Goal: Task Accomplishment & Management: Use online tool/utility

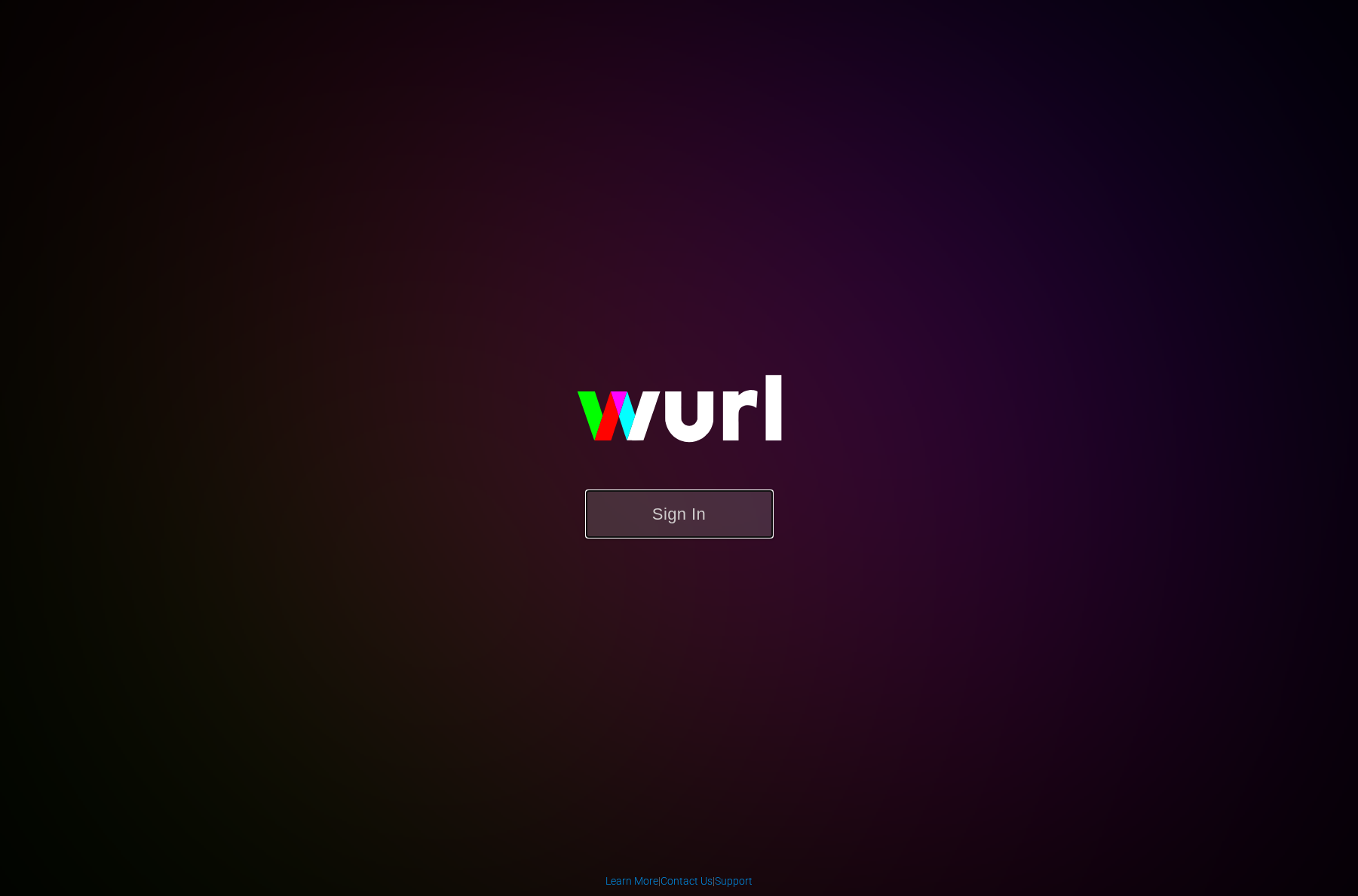
click at [691, 518] on button "Sign In" at bounding box center [679, 513] width 188 height 49
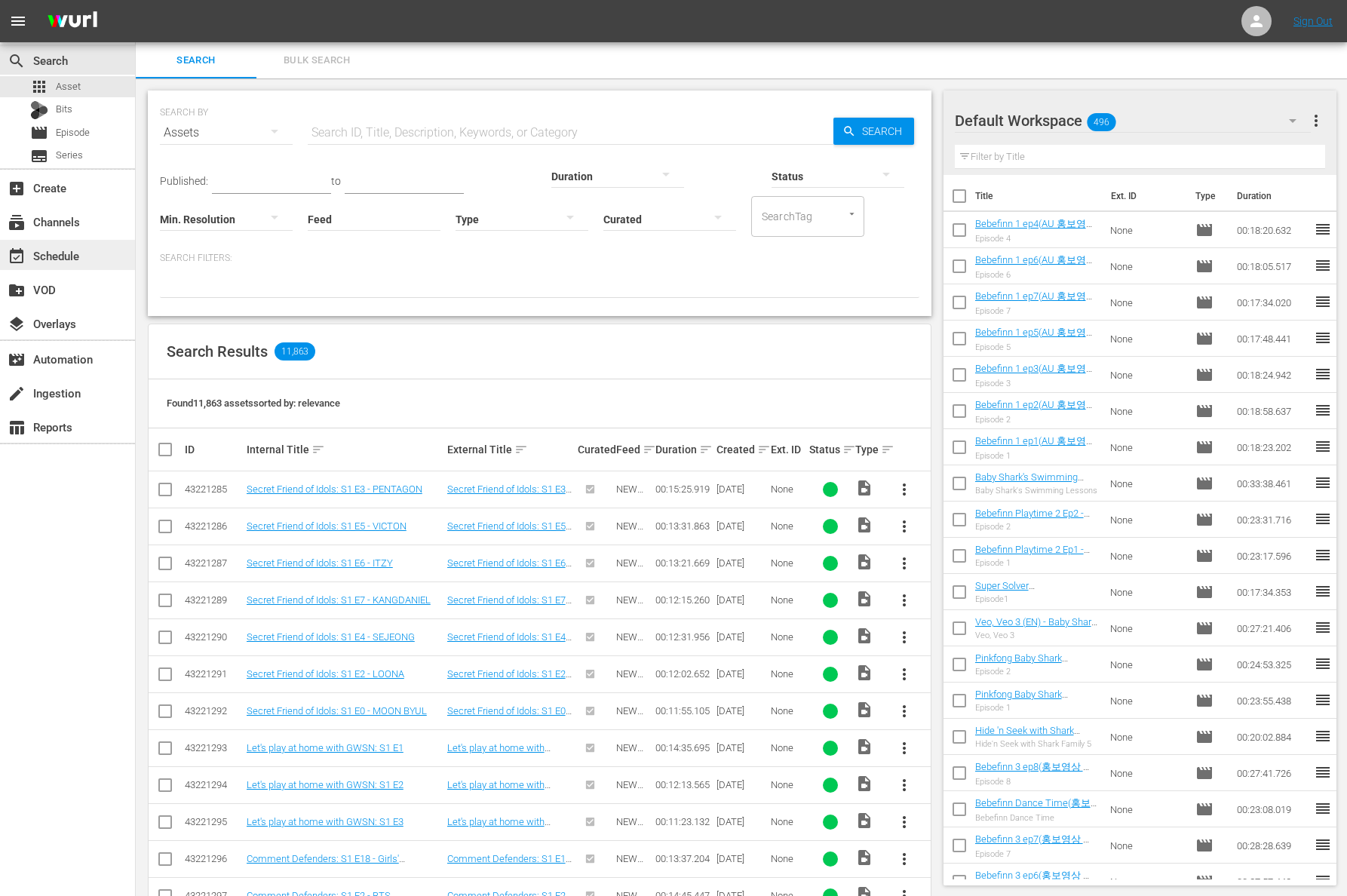
click at [57, 265] on div "event_available Schedule" at bounding box center [68, 255] width 135 height 30
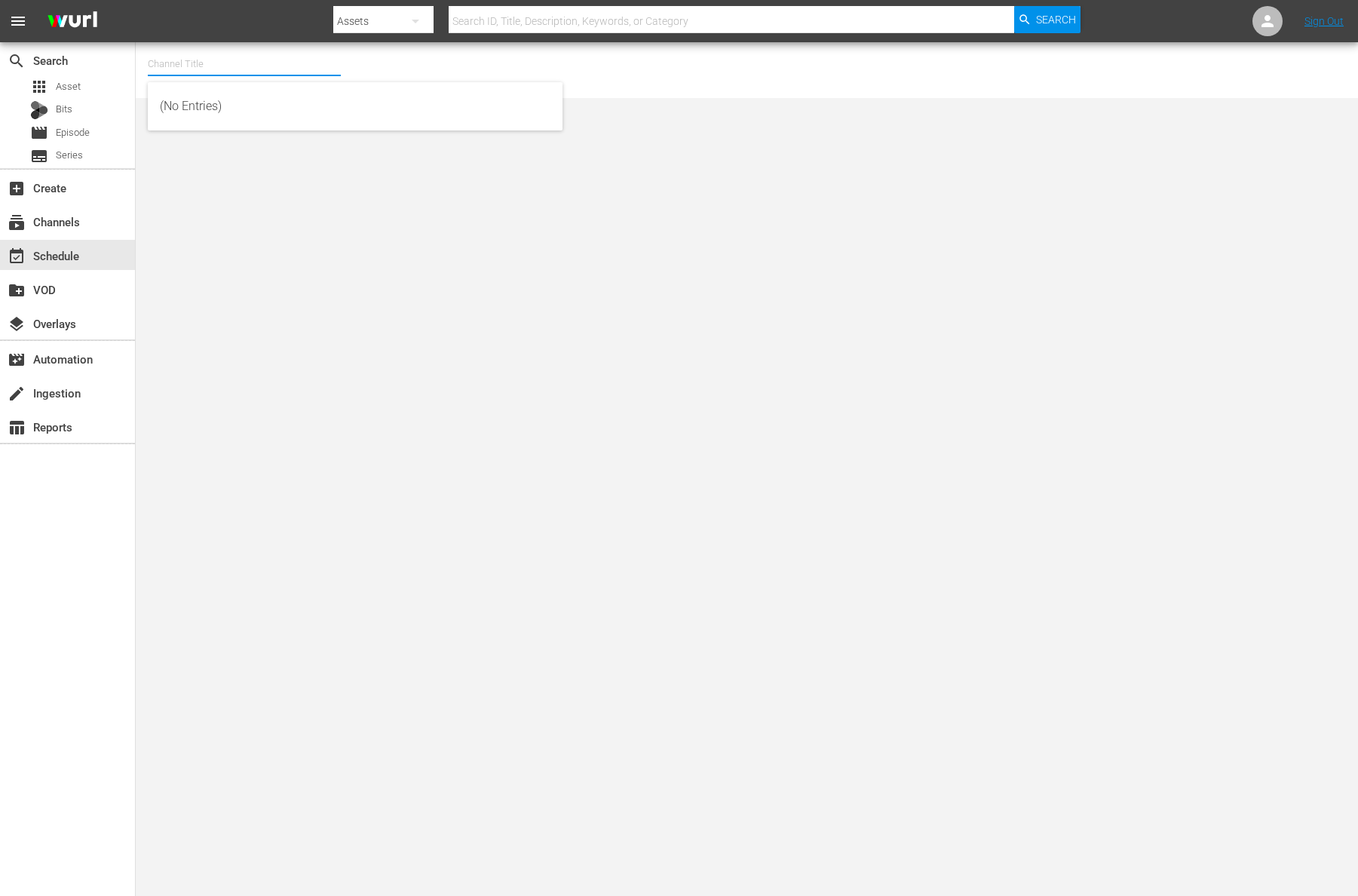
click at [310, 81] on input "text" at bounding box center [244, 65] width 193 height 37
type input "ㅍ"
type input "v"
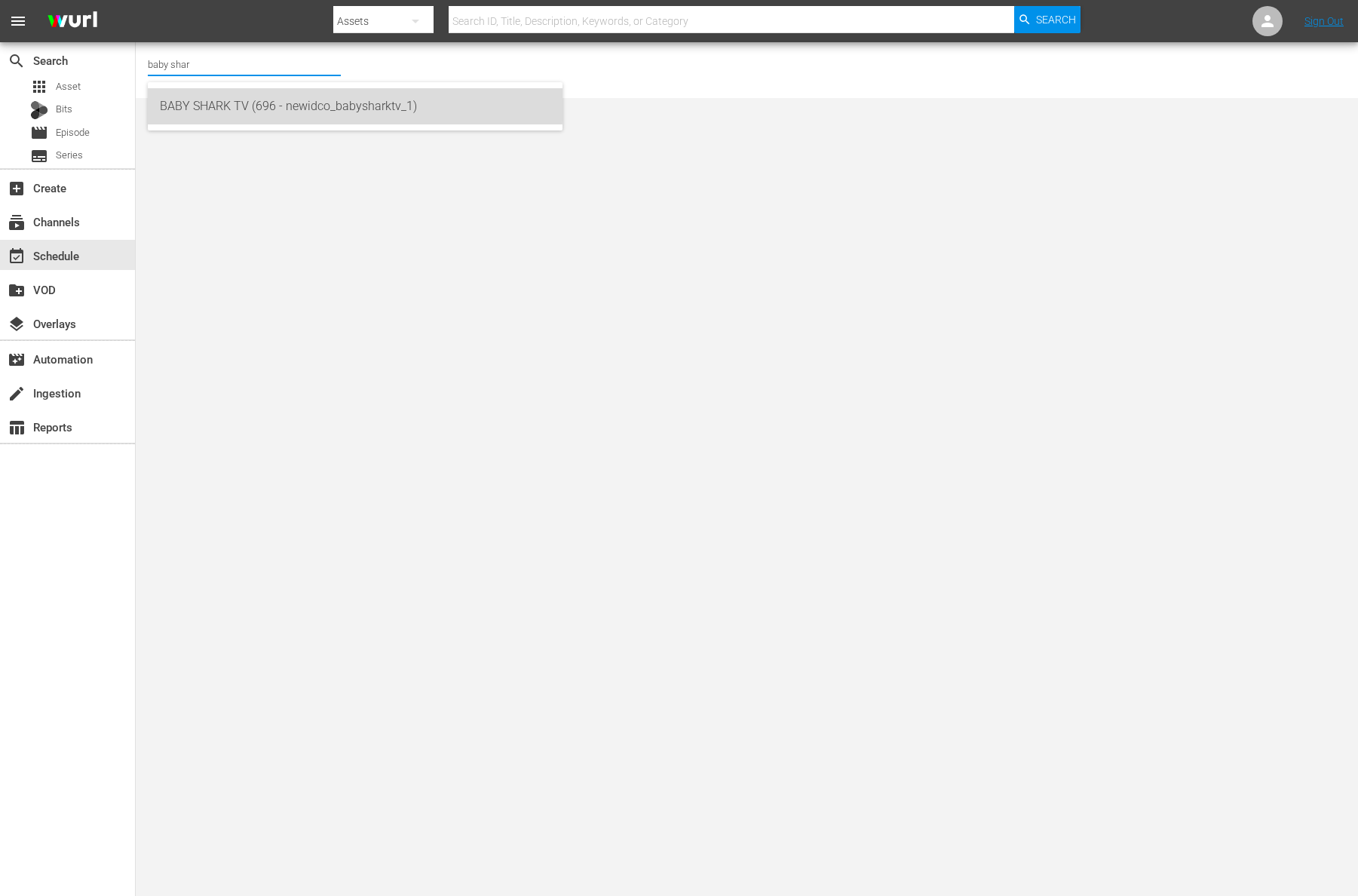
click at [247, 98] on div "BABY SHARK TV (696 - newidco_babysharktv_1)" at bounding box center [355, 106] width 391 height 37
type input "BABY SHARK TV (696 - newidco_babysharktv_1)"
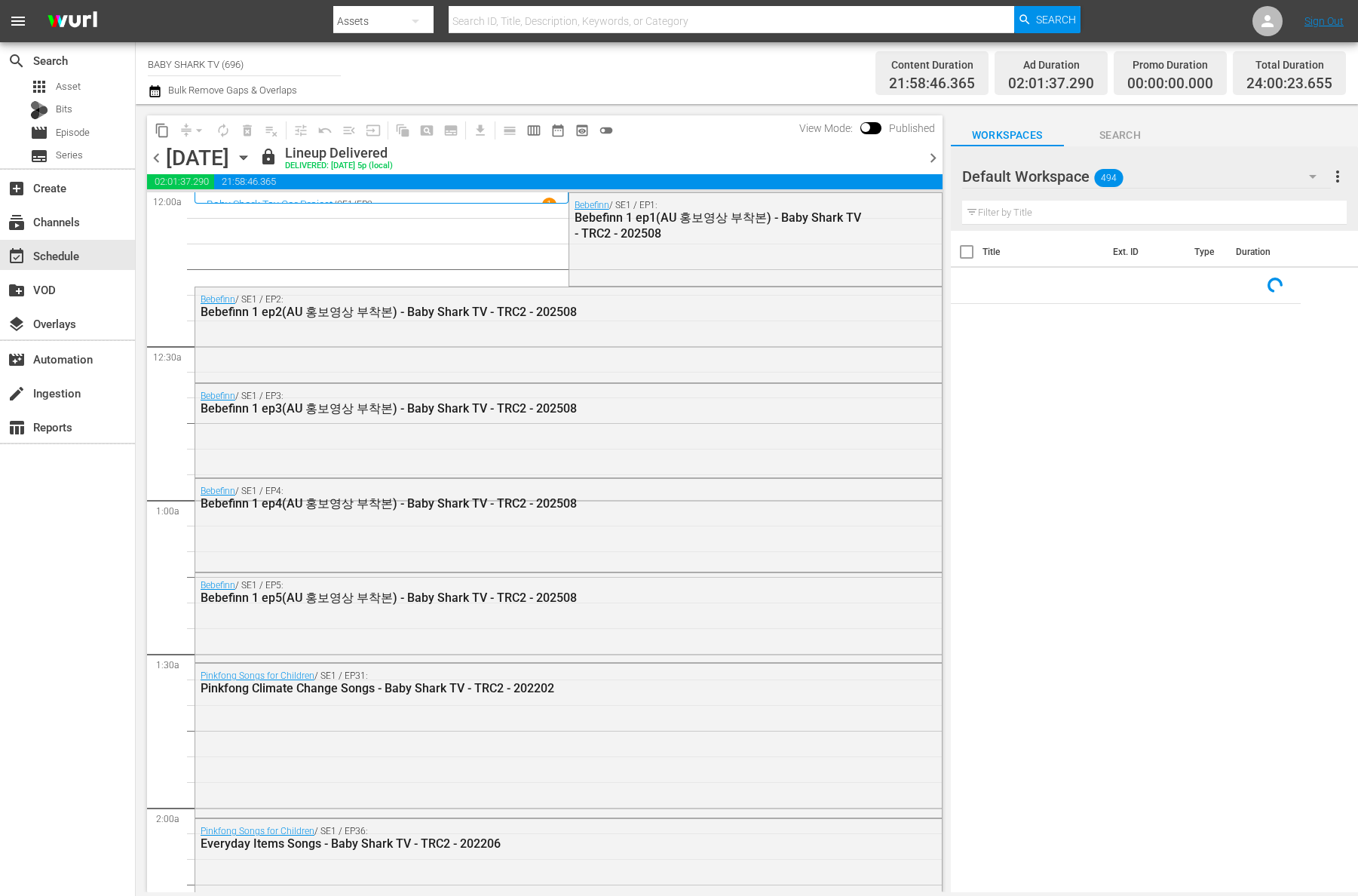
click at [252, 154] on icon "button" at bounding box center [243, 157] width 16 height 16
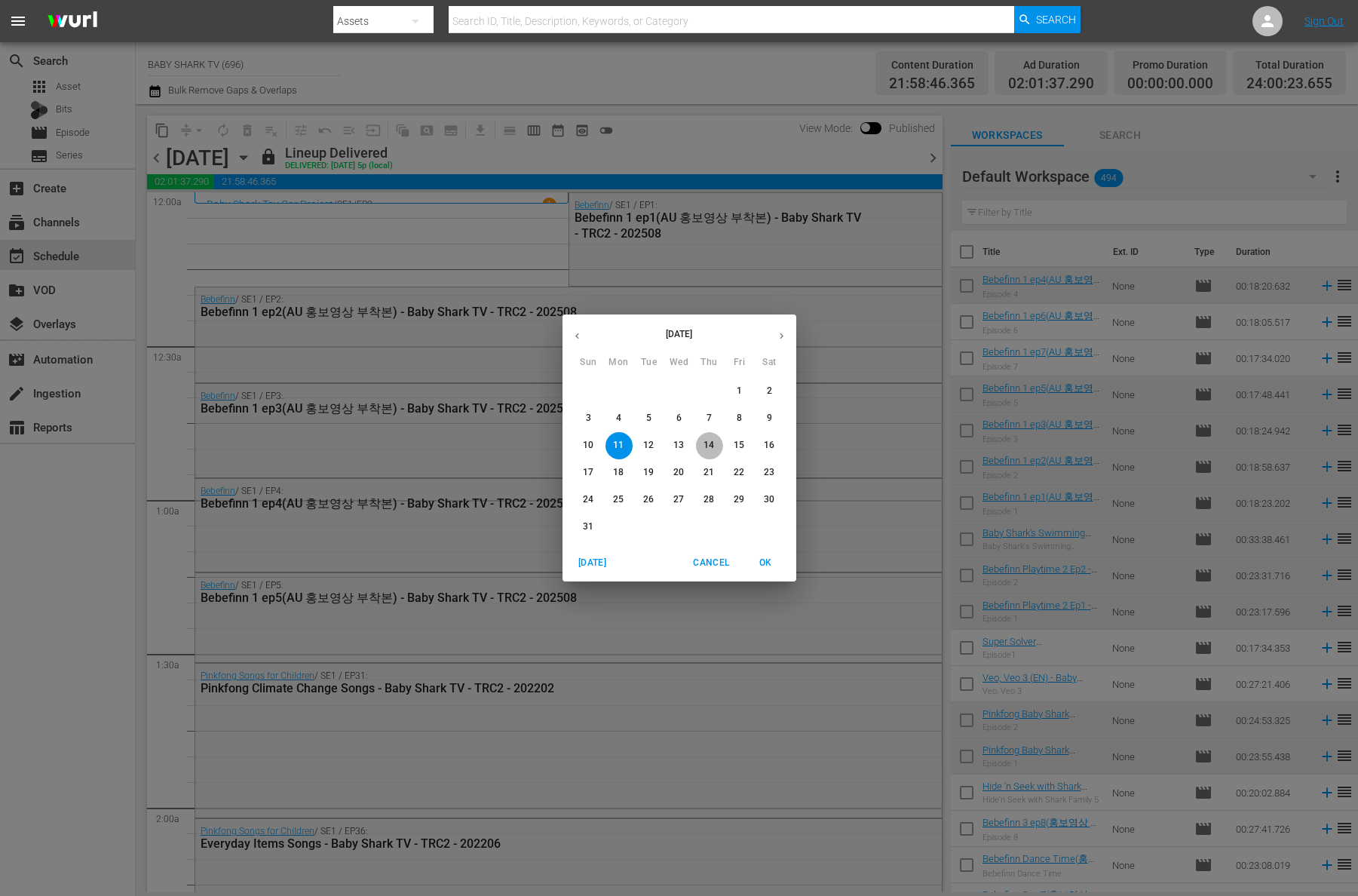
click at [715, 448] on span "14" at bounding box center [710, 445] width 27 height 13
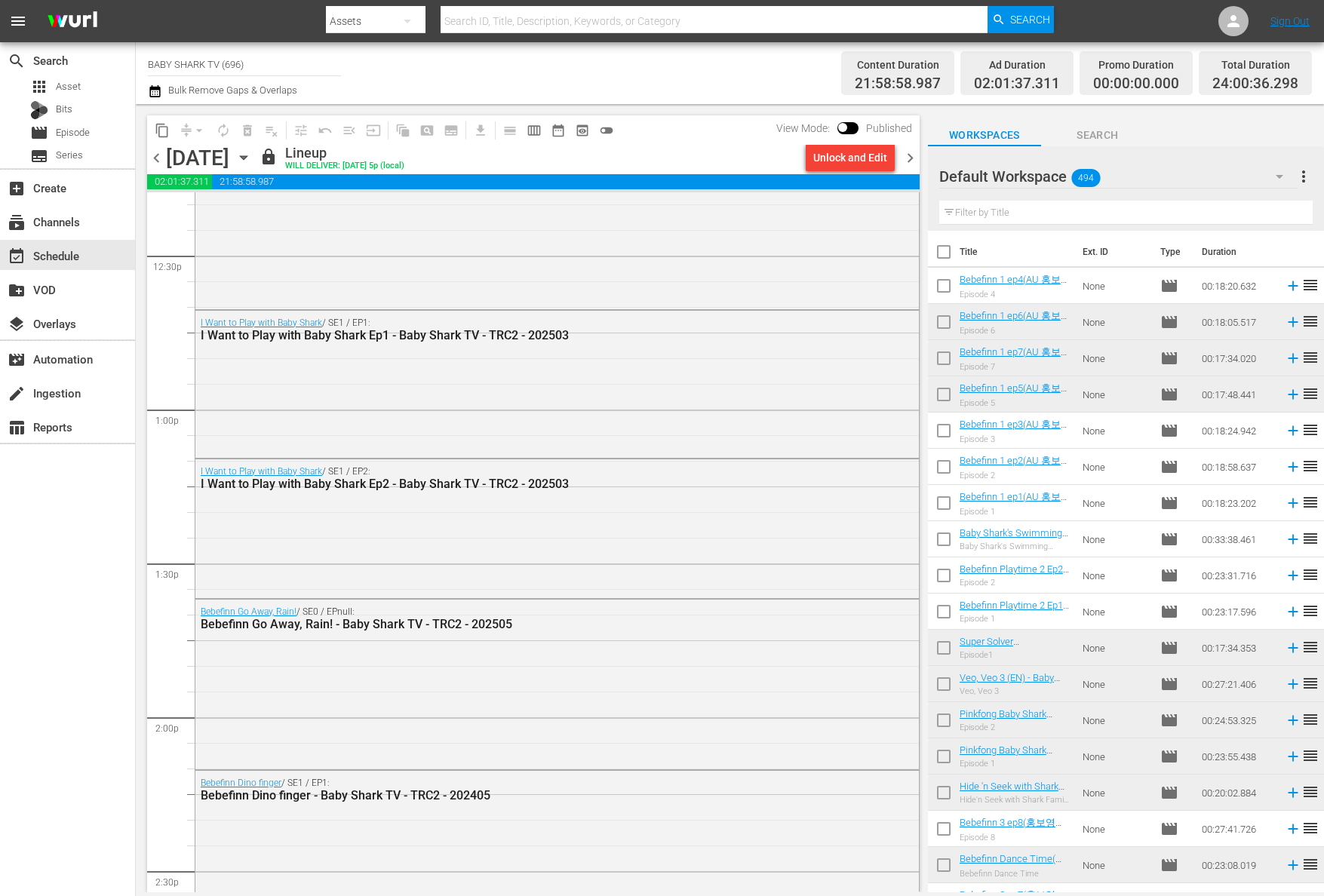
scroll to position [5289, 0]
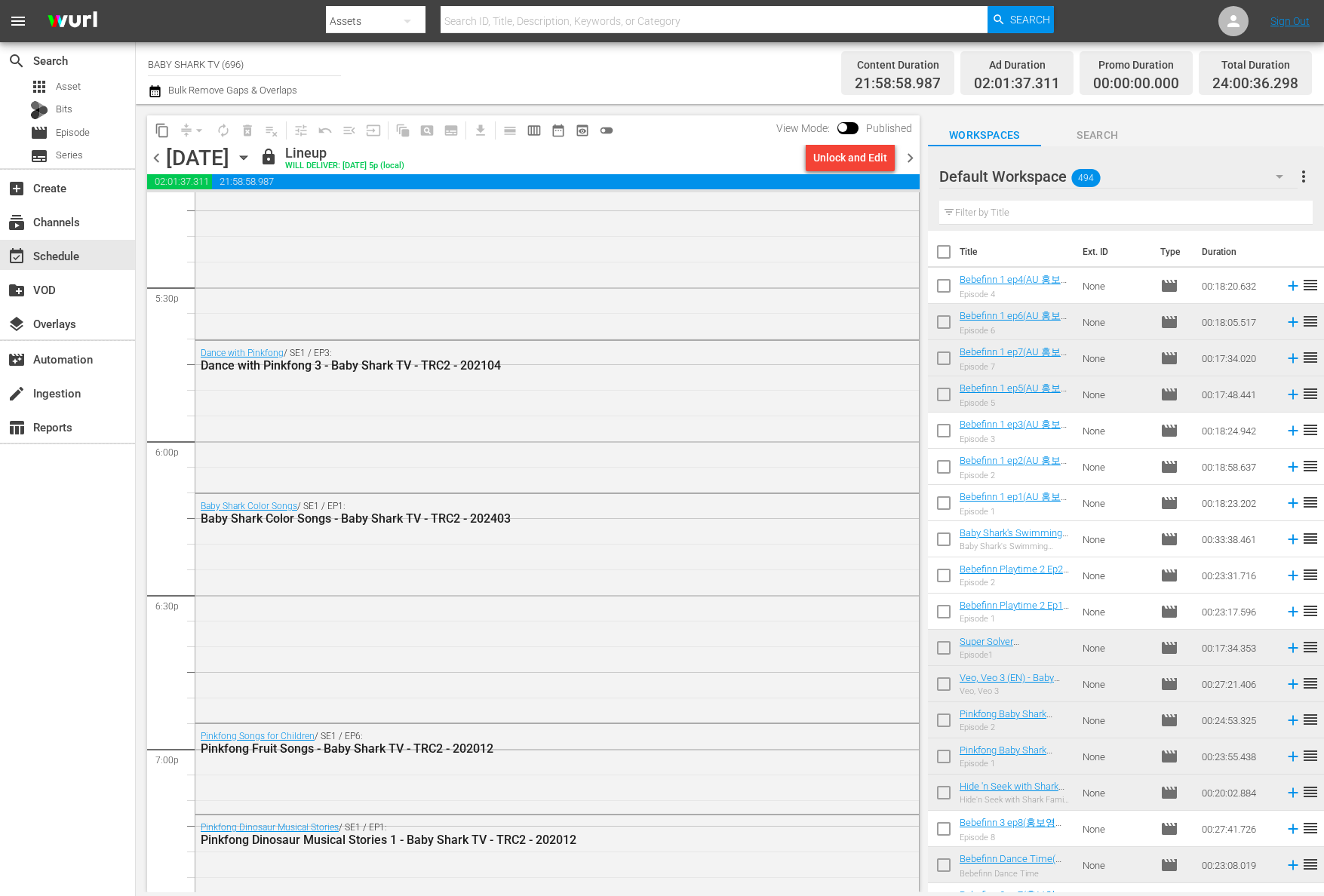
click at [723, 137] on div "content_copy compress arrow_drop_down autorenew_outlined delete_forever_outline…" at bounding box center [533, 130] width 773 height 29
click at [252, 155] on icon "button" at bounding box center [243, 157] width 16 height 16
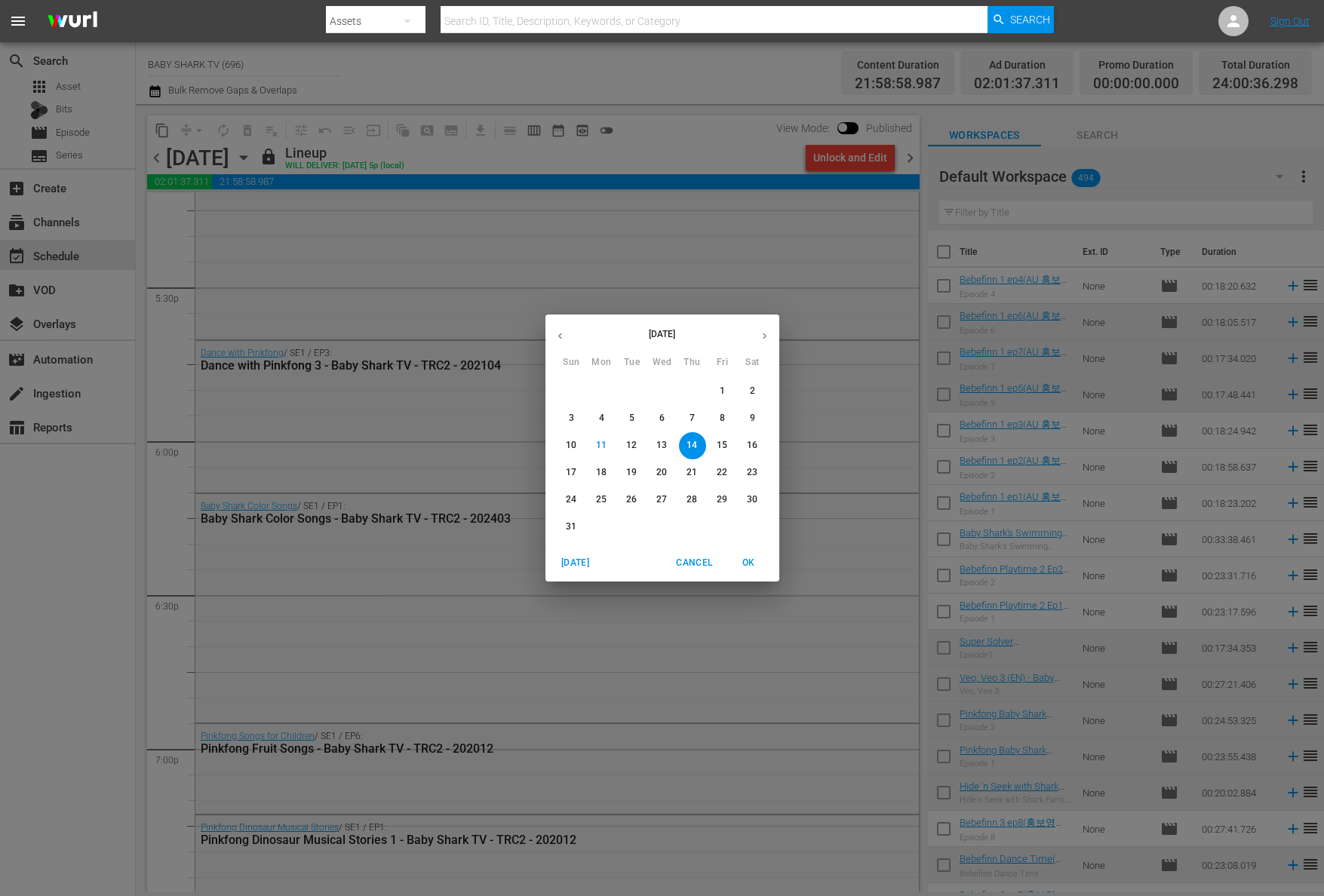
click at [729, 434] on button "15" at bounding box center [723, 446] width 27 height 27
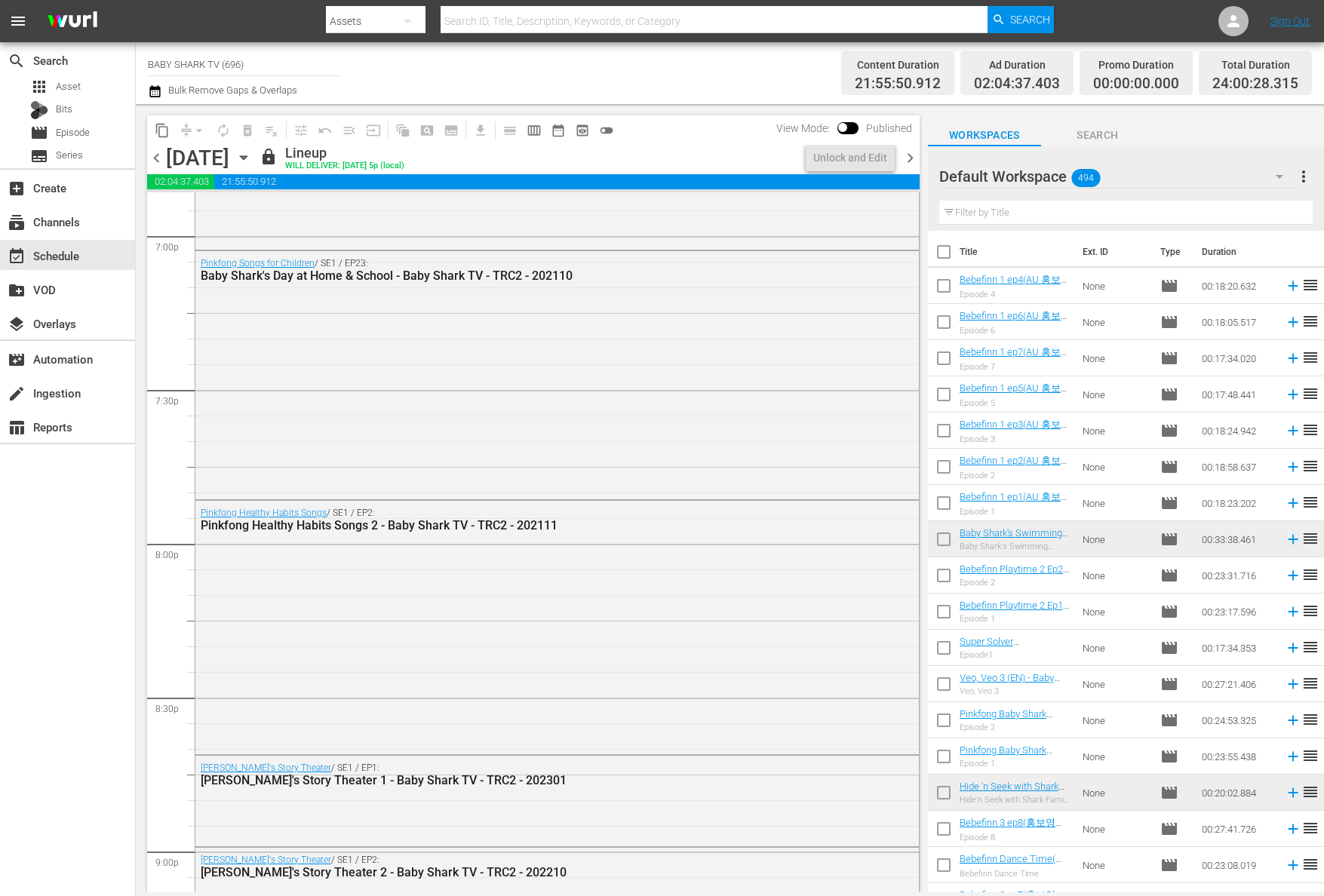
scroll to position [5366, 0]
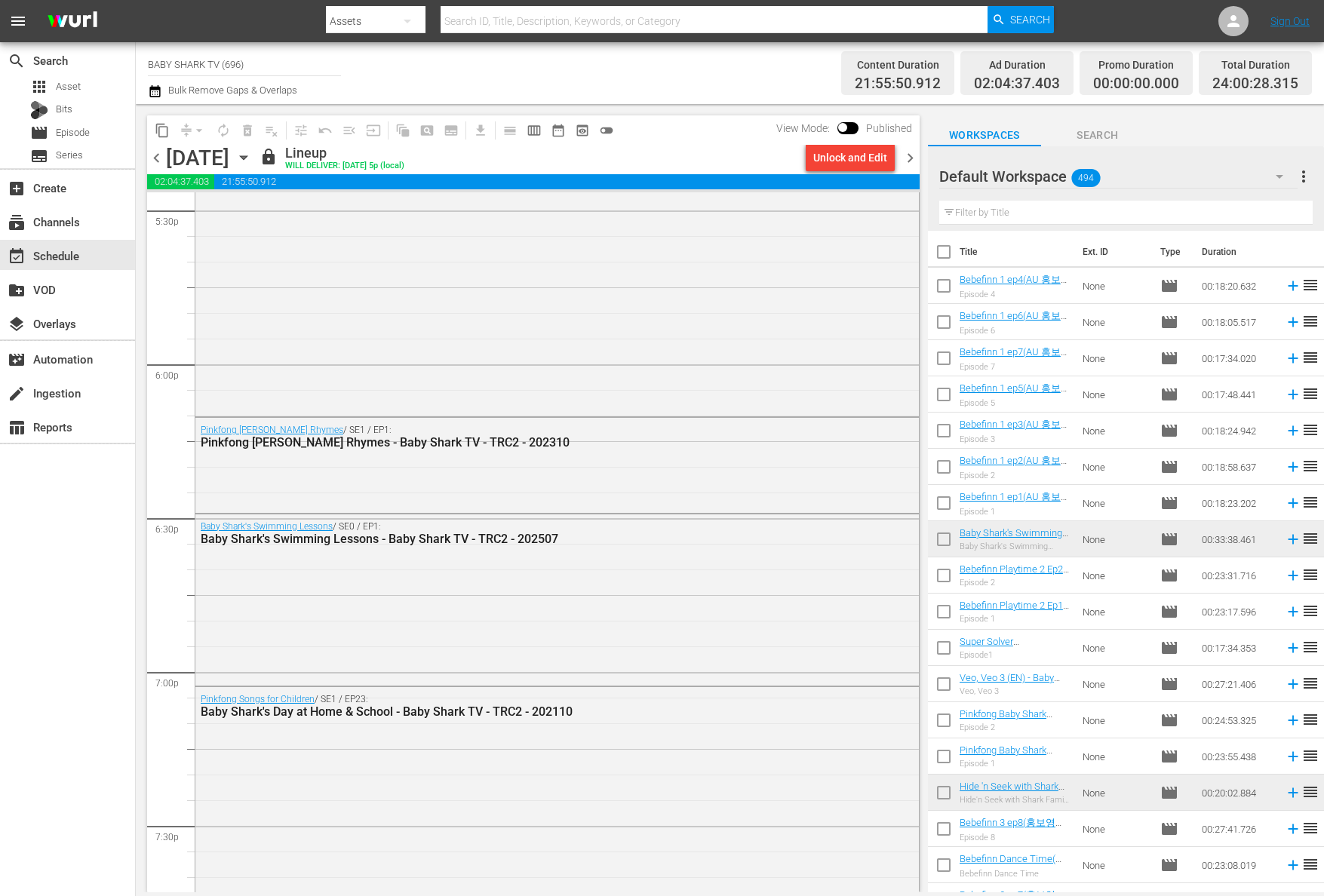
click at [252, 151] on icon "button" at bounding box center [243, 157] width 16 height 16
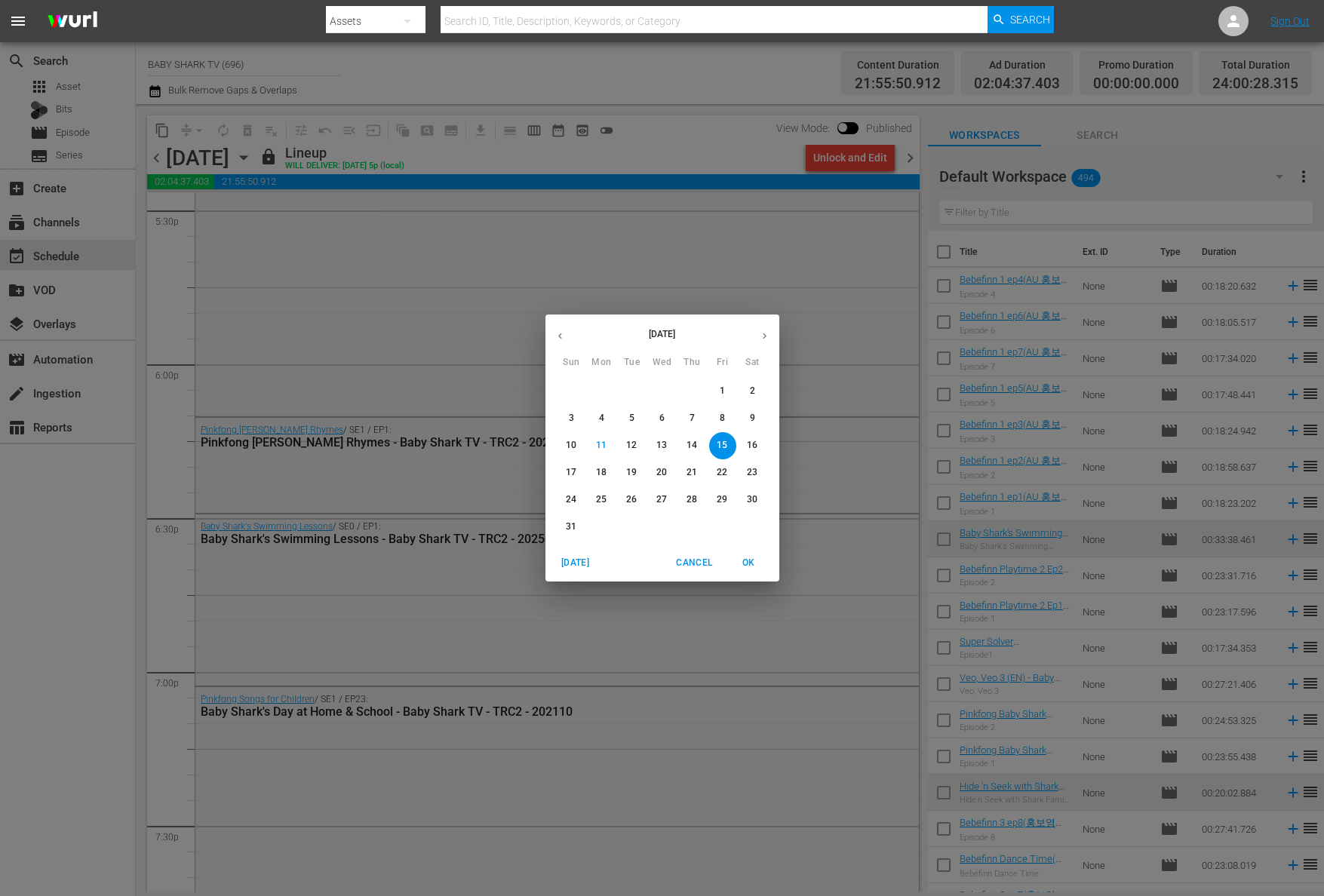
click at [758, 448] on span "16" at bounding box center [753, 445] width 27 height 13
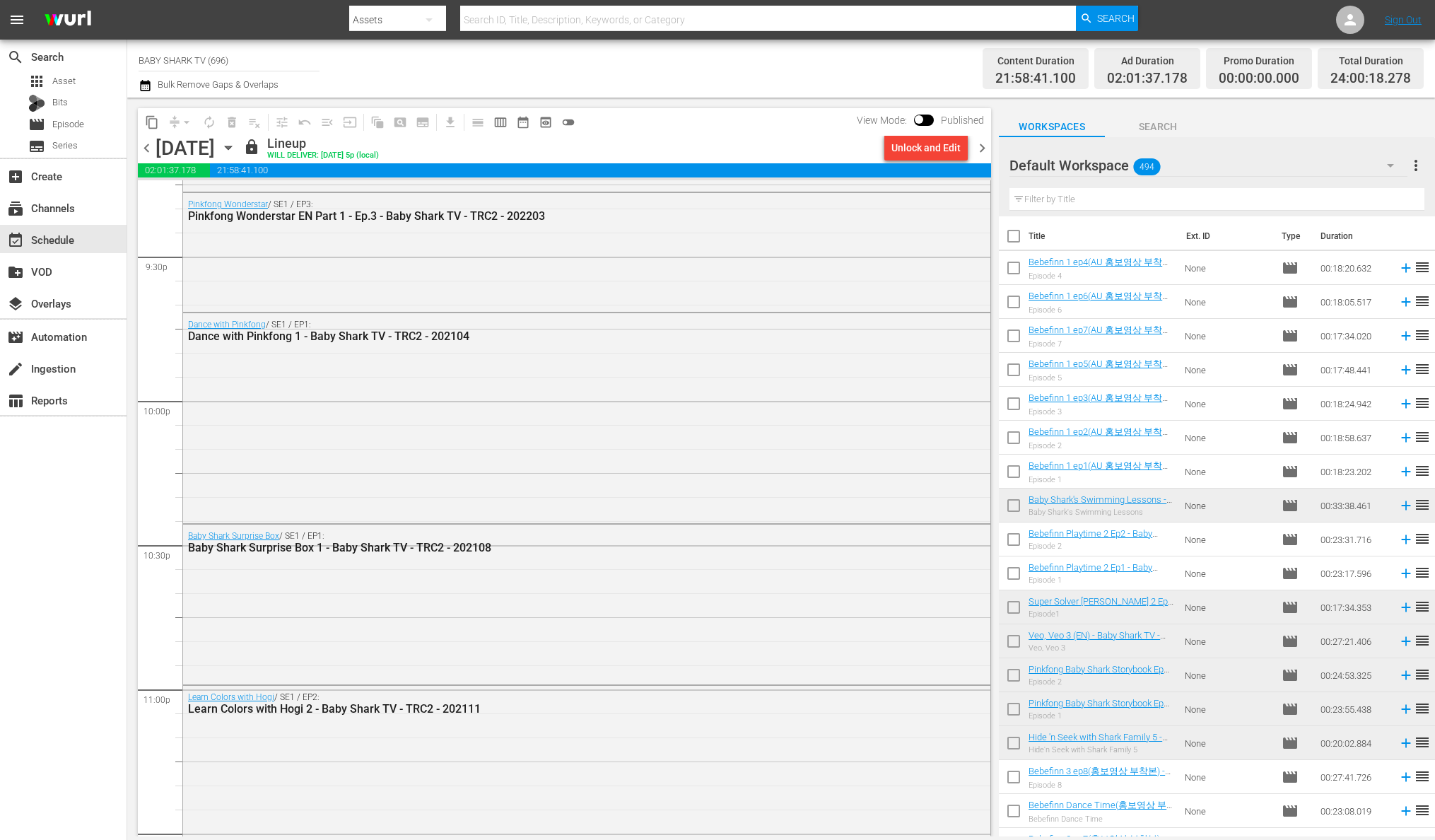
scroll to position [6267, 0]
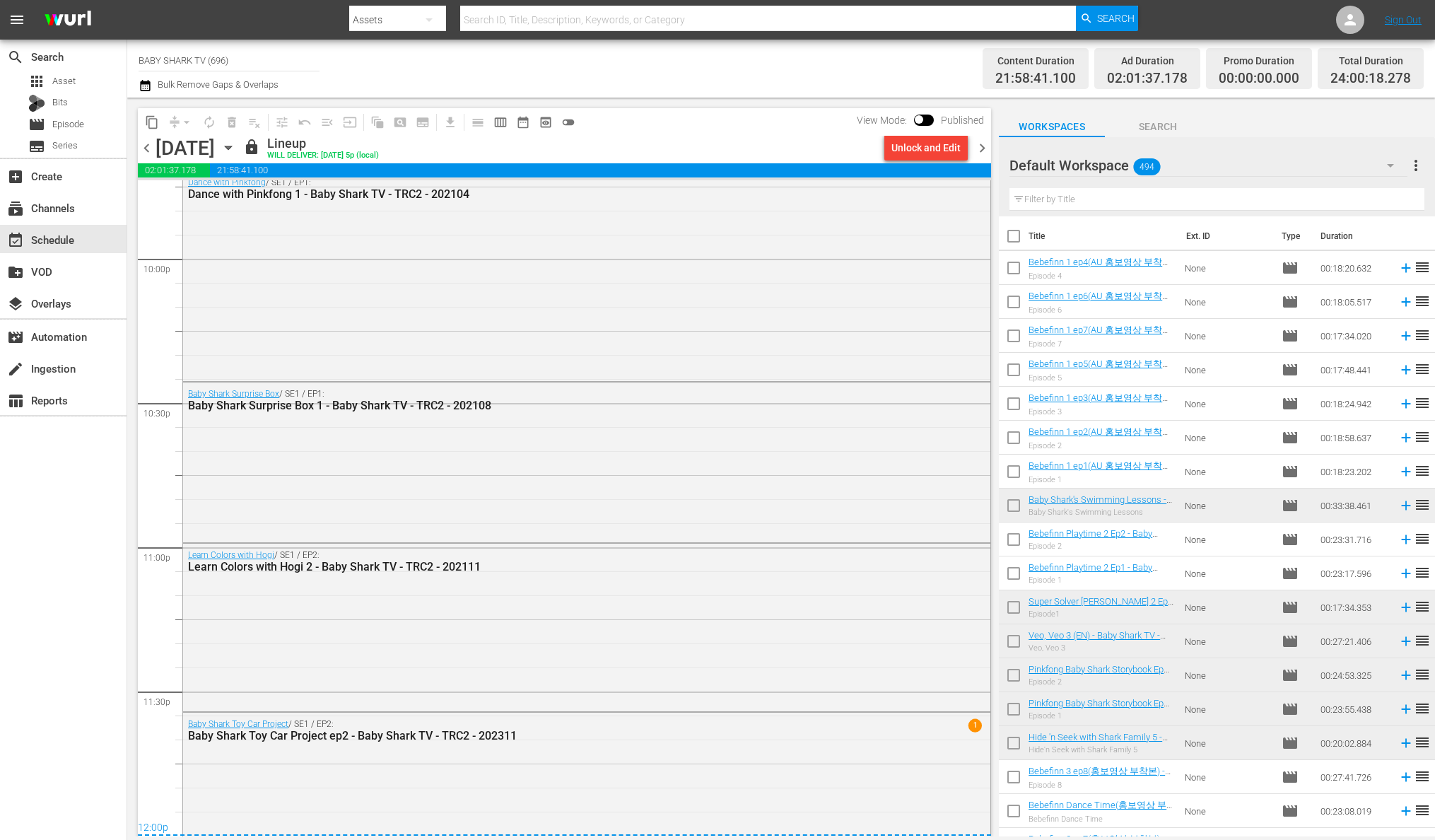
click at [625, 122] on div "content_copy compress arrow_drop_down autorenew_outlined delete_forever_outline…" at bounding box center [564, 122] width 854 height 27
click at [236, 151] on icon "button" at bounding box center [228, 147] width 15 height 15
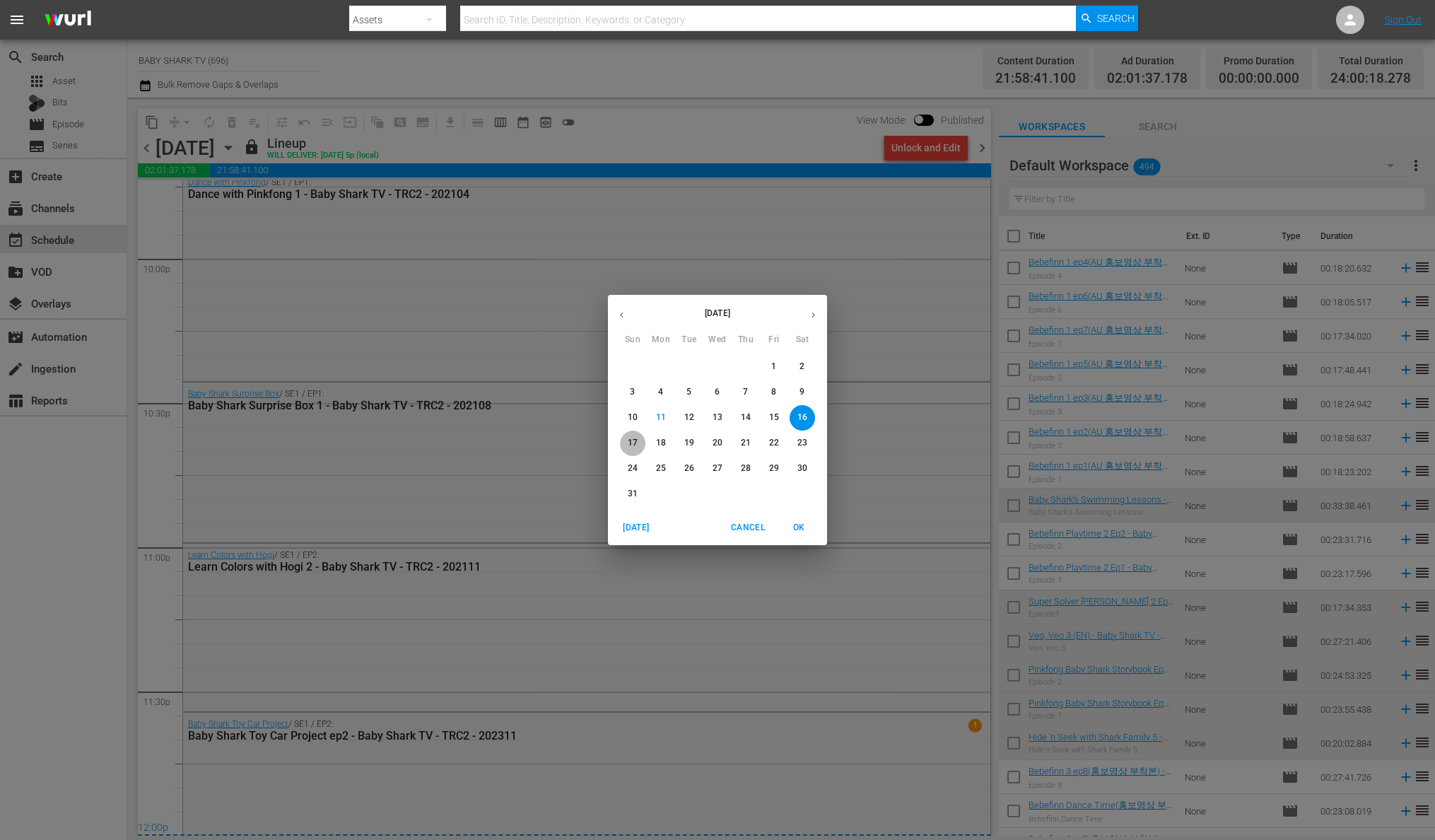
click at [637, 446] on span "17" at bounding box center [633, 442] width 25 height 12
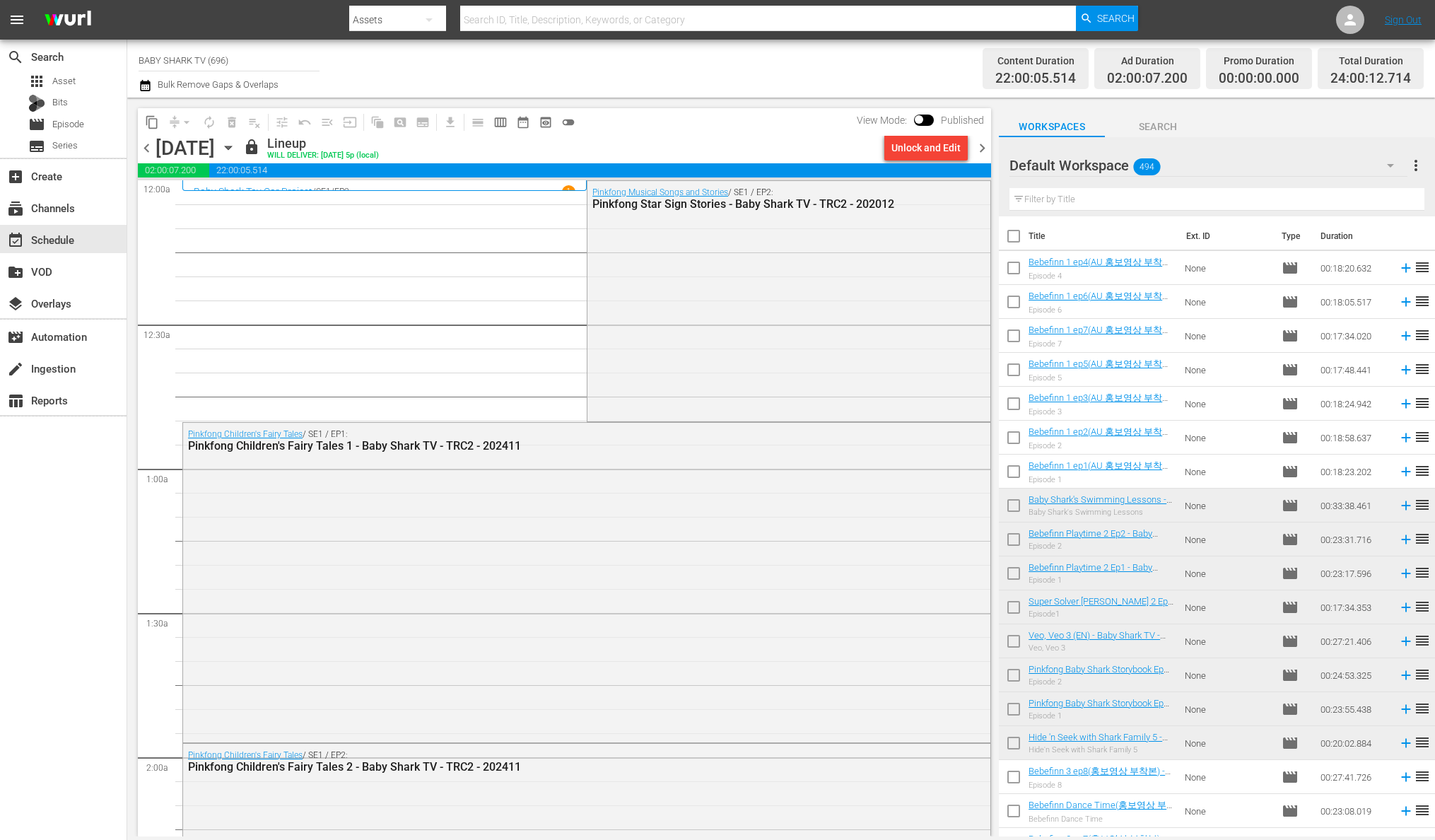
click at [236, 146] on icon "button" at bounding box center [228, 147] width 15 height 15
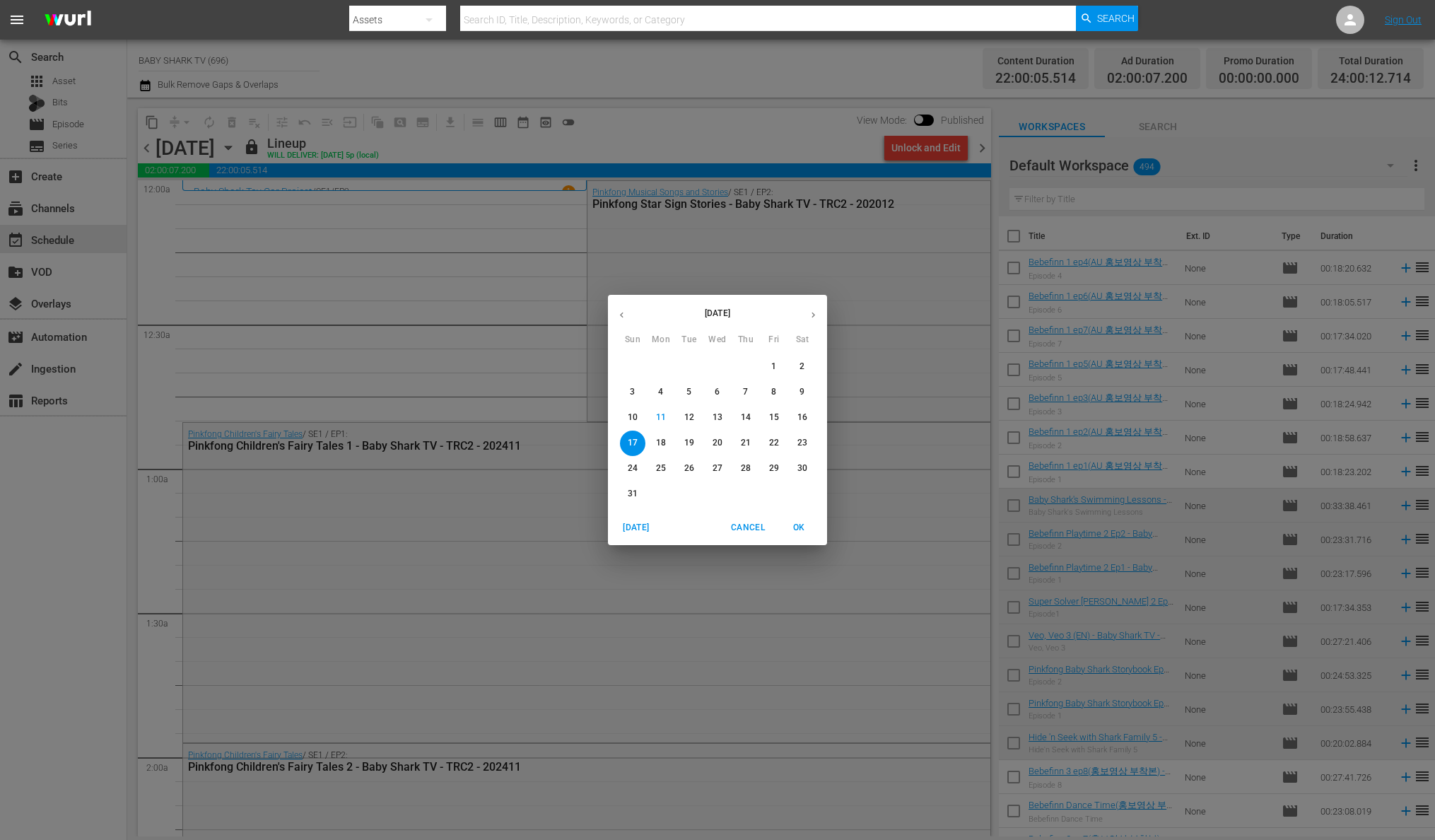
click at [668, 446] on span "18" at bounding box center [661, 442] width 25 height 12
